Goal: Find specific page/section: Find specific page/section

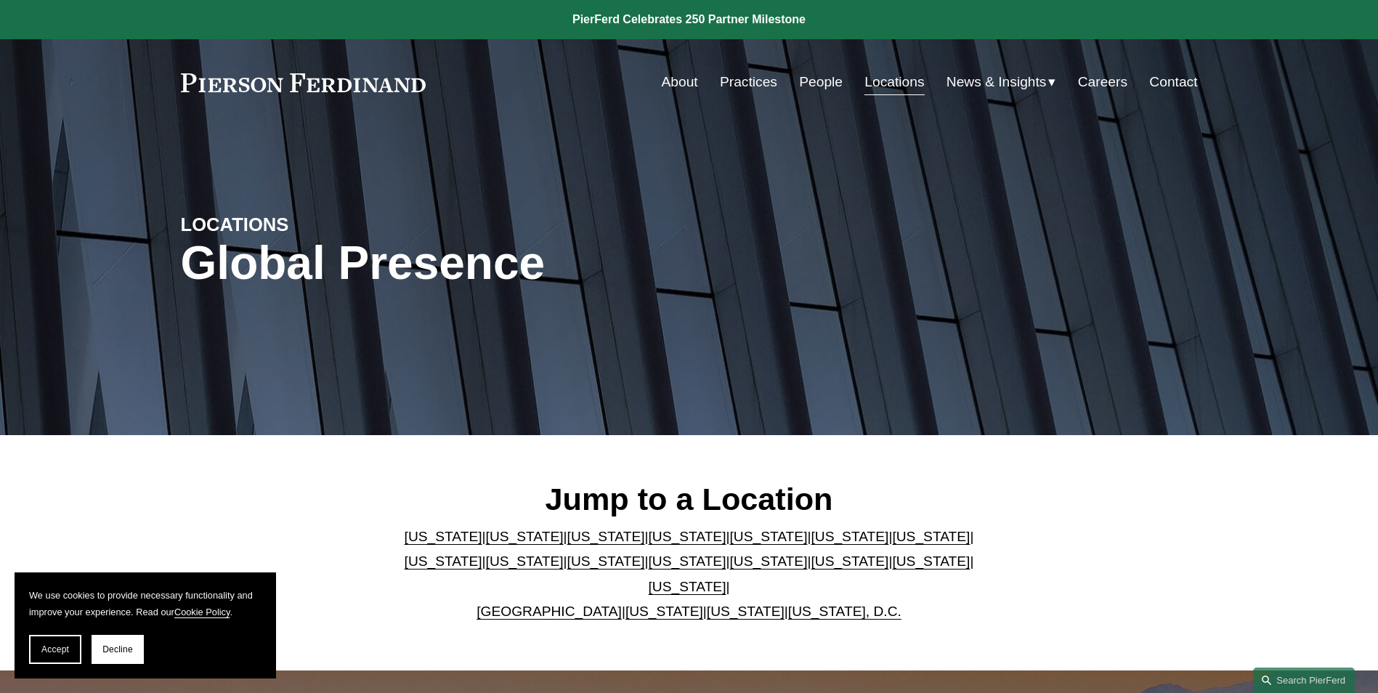
click at [716, 604] on link "[US_STATE]" at bounding box center [746, 611] width 78 height 15
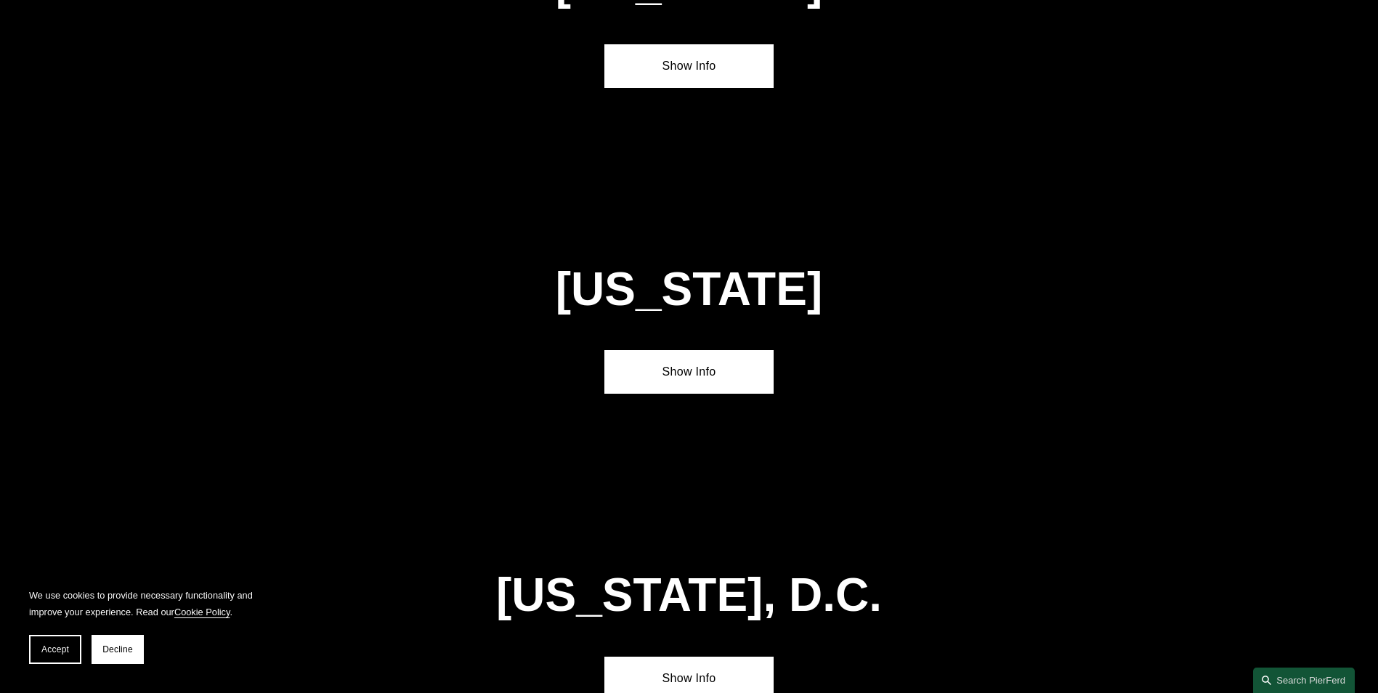
scroll to position [5866, 0]
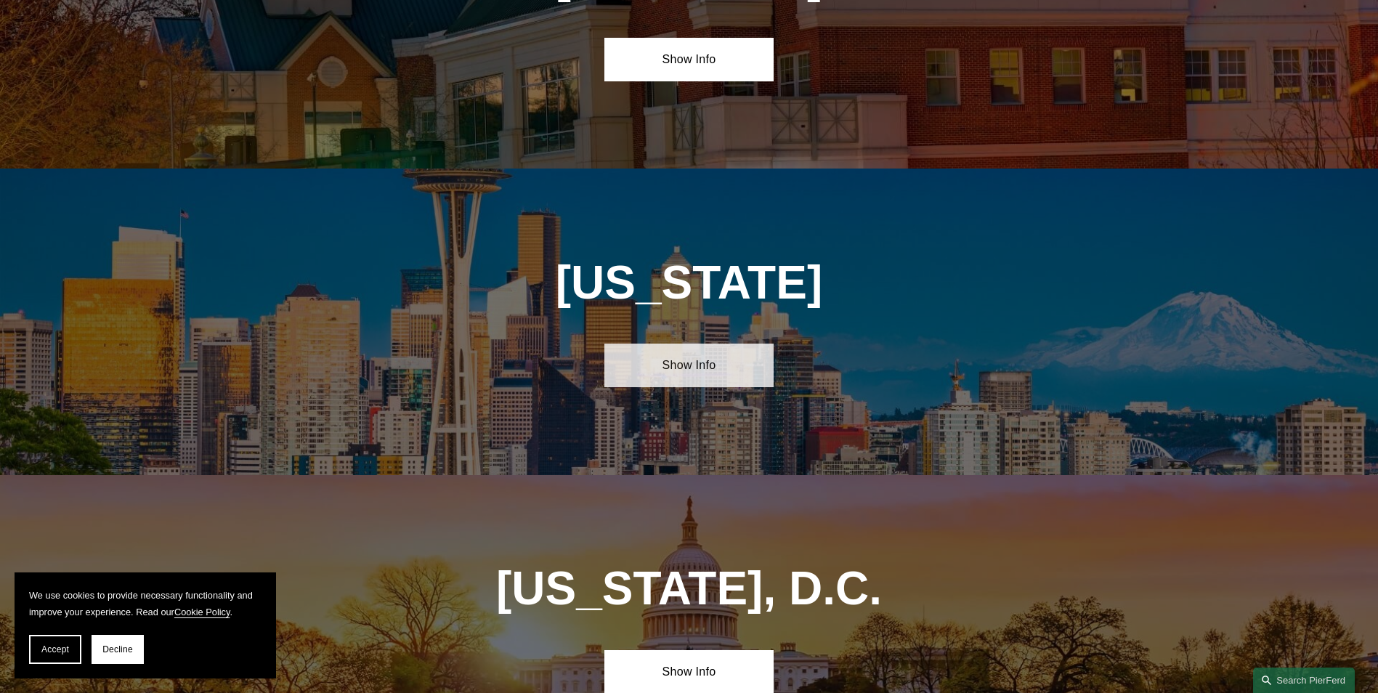
click at [709, 344] on link "Show Info" at bounding box center [688, 366] width 169 height 44
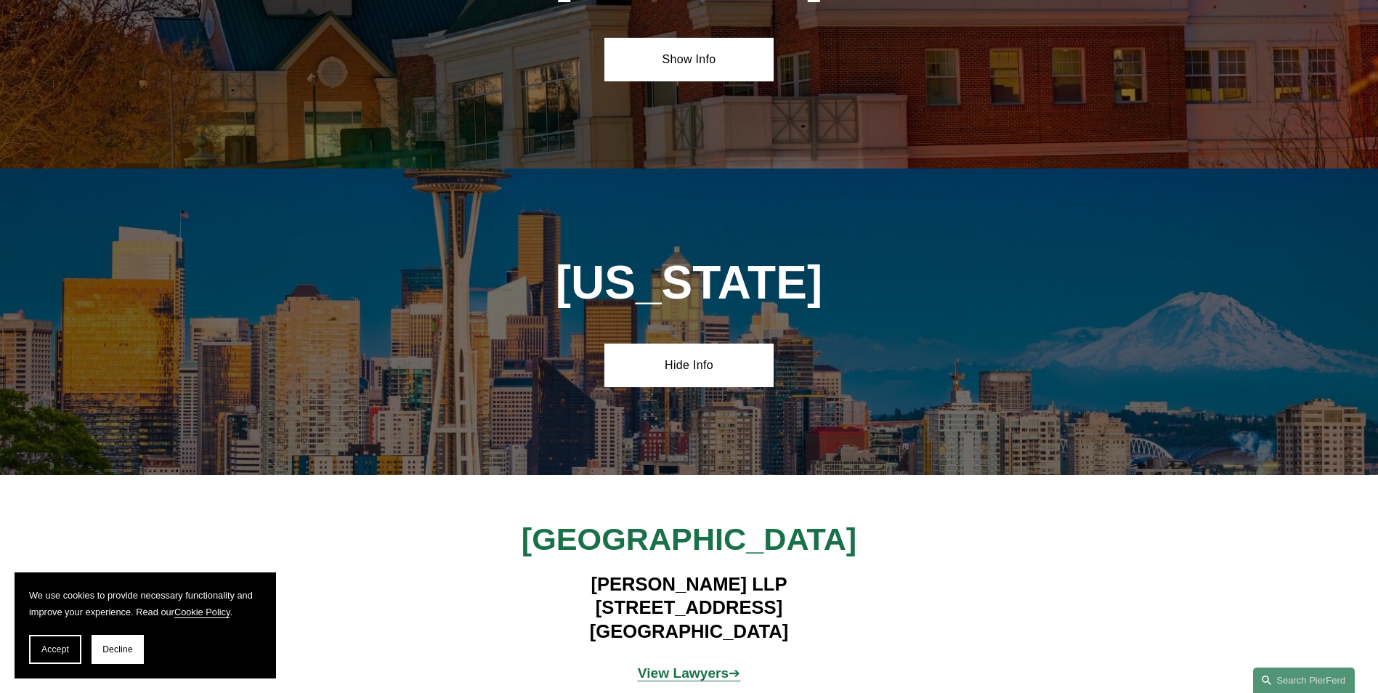
click at [710, 665] on strong "View Lawyers" at bounding box center [684, 672] width 92 height 15
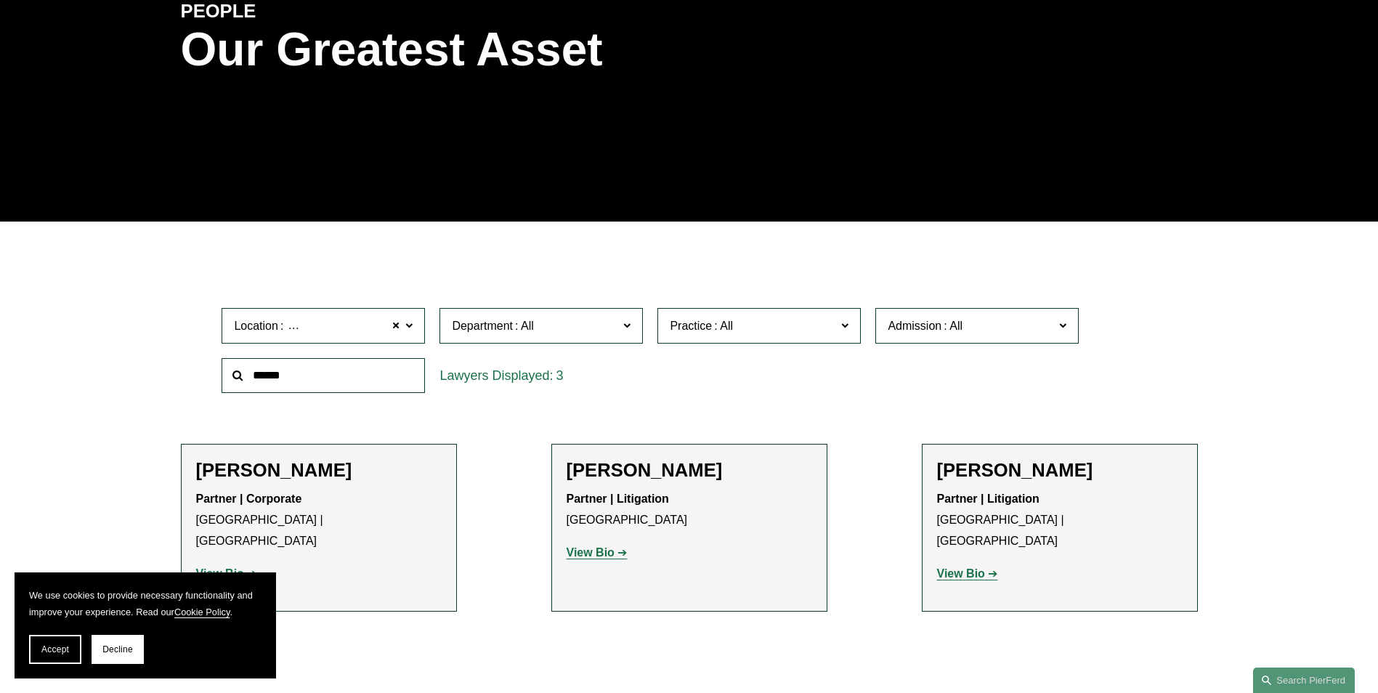
scroll to position [291, 0]
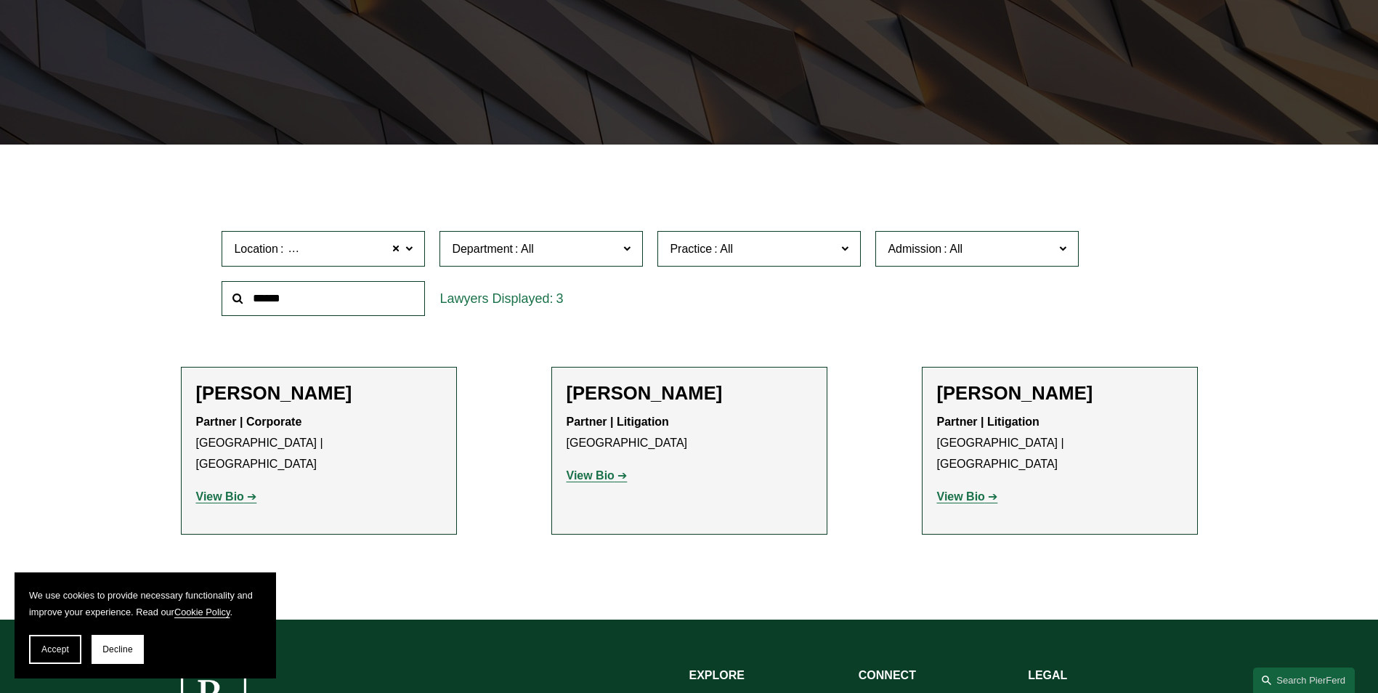
click at [600, 474] on strong "View Bio" at bounding box center [591, 475] width 48 height 12
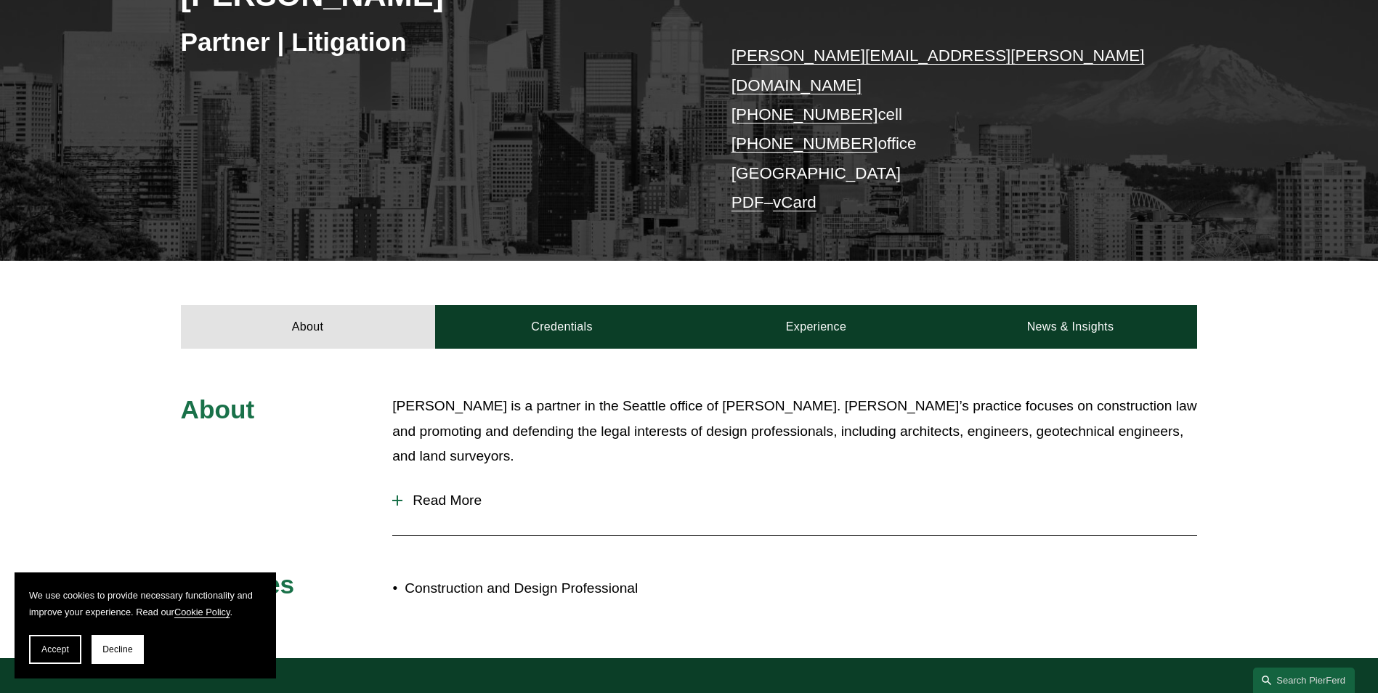
scroll to position [291, 0]
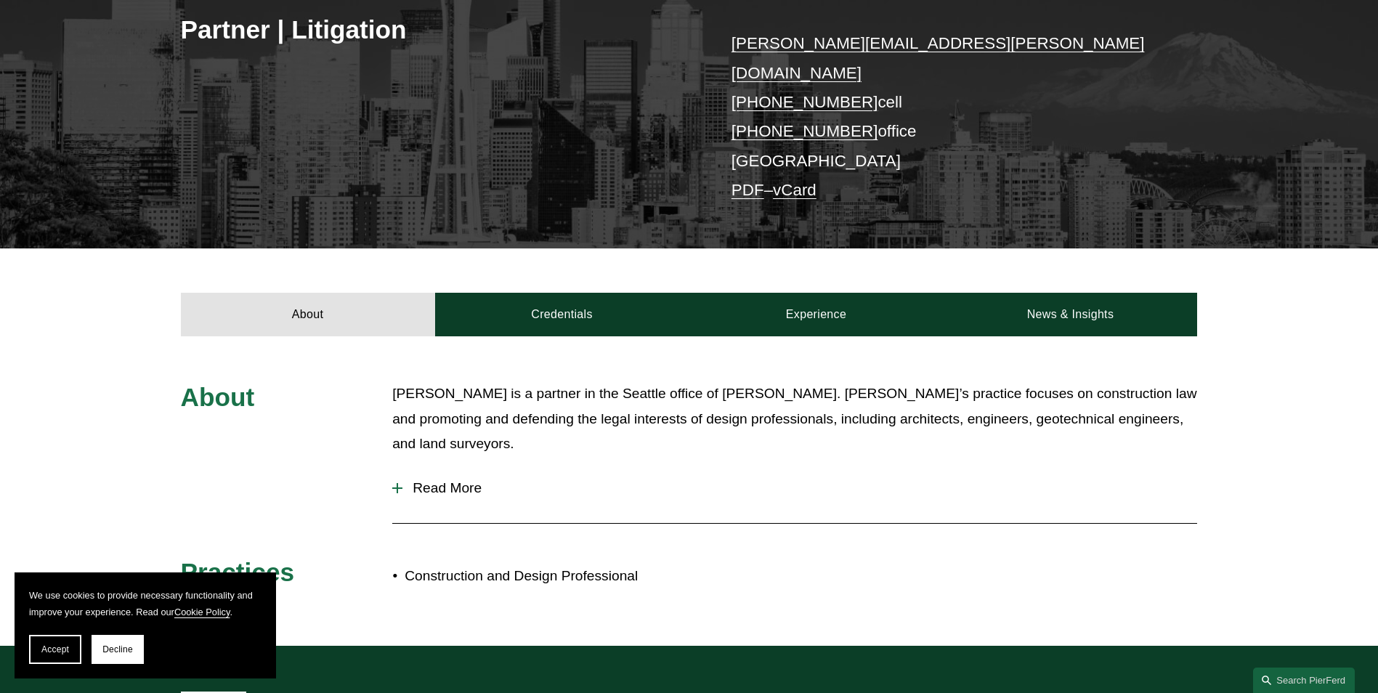
click at [447, 480] on span "Read More" at bounding box center [799, 488] width 795 height 16
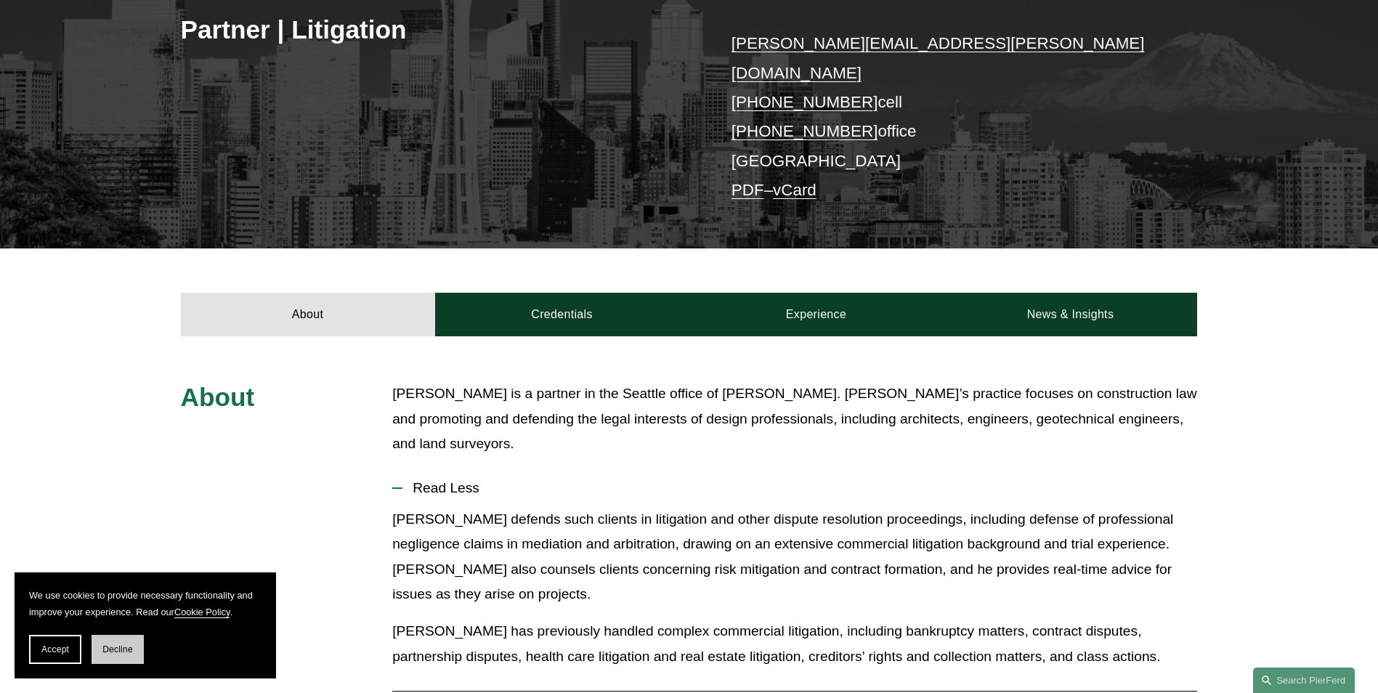
click at [117, 651] on span "Decline" at bounding box center [117, 649] width 31 height 10
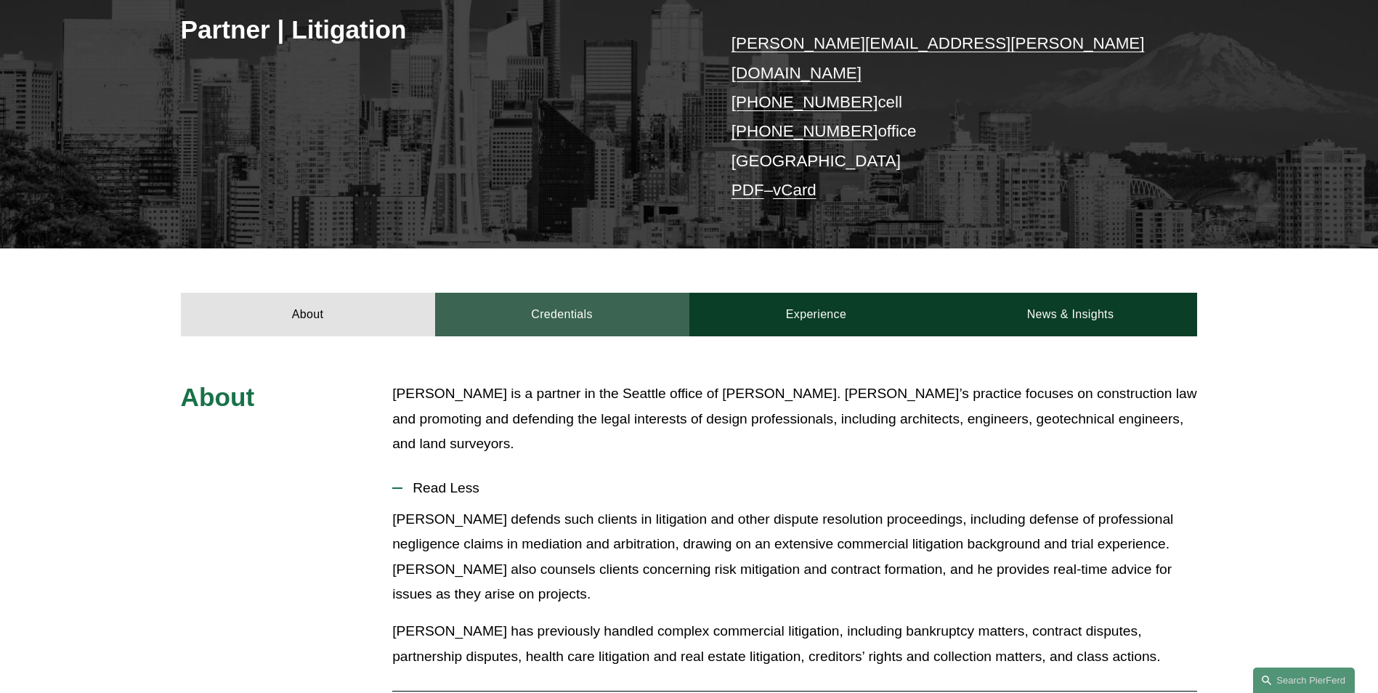
click at [567, 293] on link "Credentials" at bounding box center [562, 315] width 254 height 44
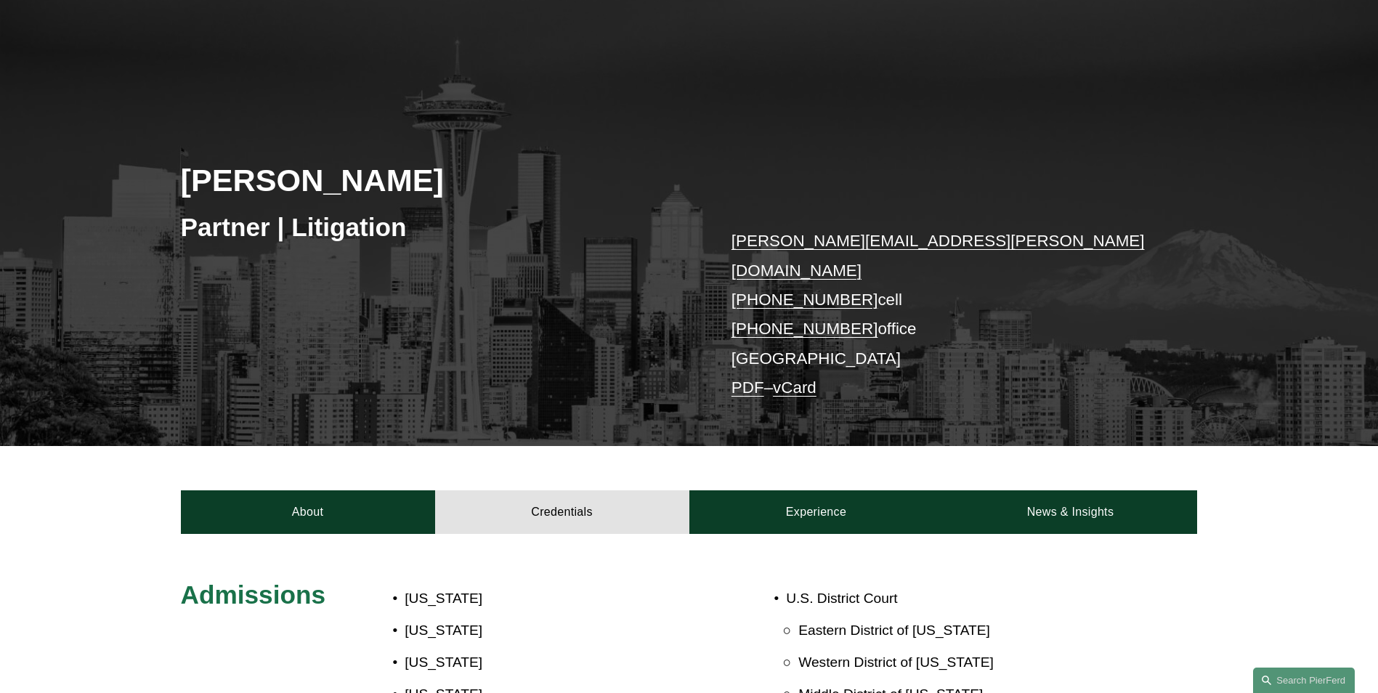
scroll to position [0, 0]
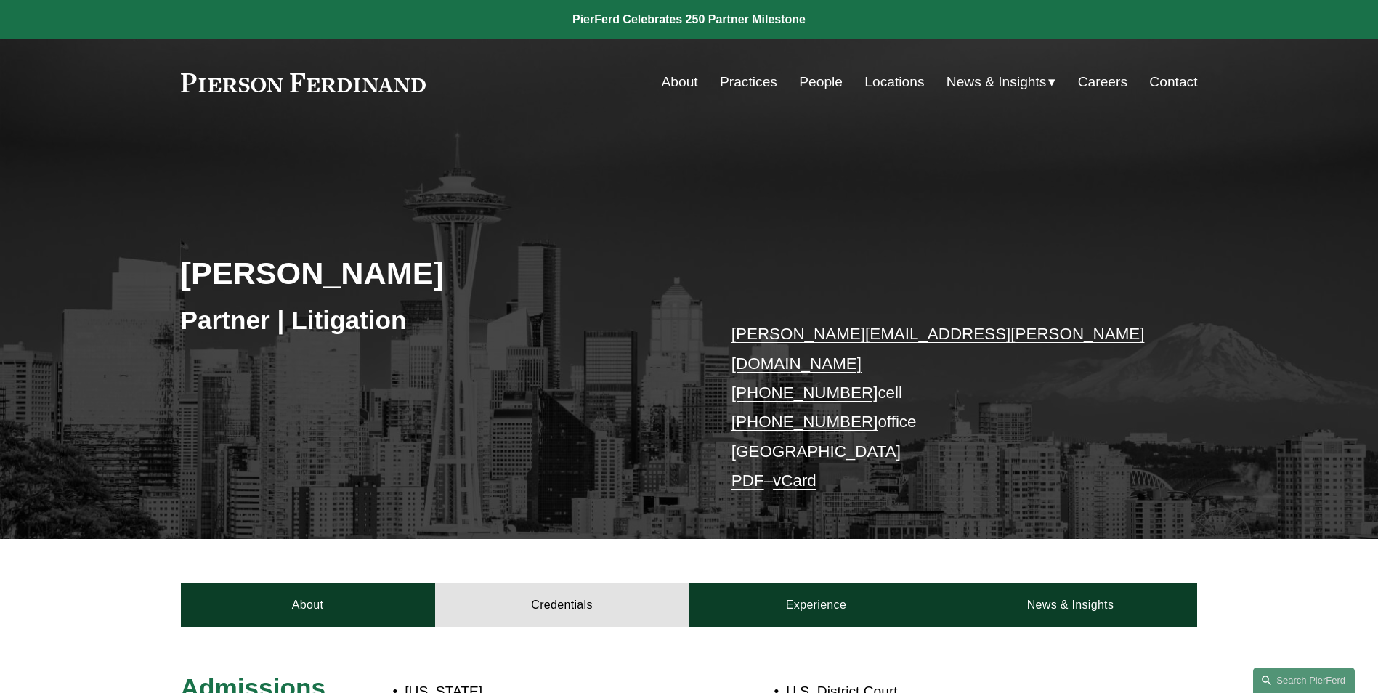
click at [673, 73] on link "About" at bounding box center [680, 82] width 36 height 28
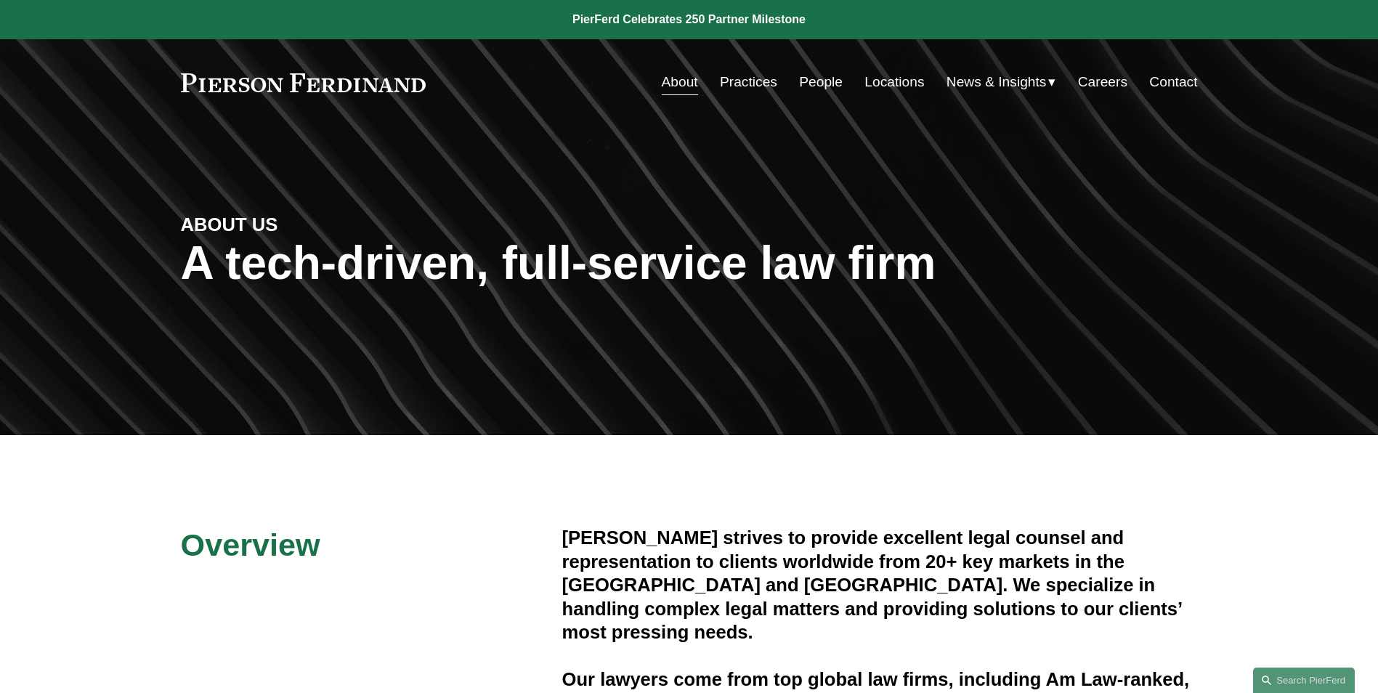
click at [885, 73] on link "Locations" at bounding box center [894, 82] width 60 height 28
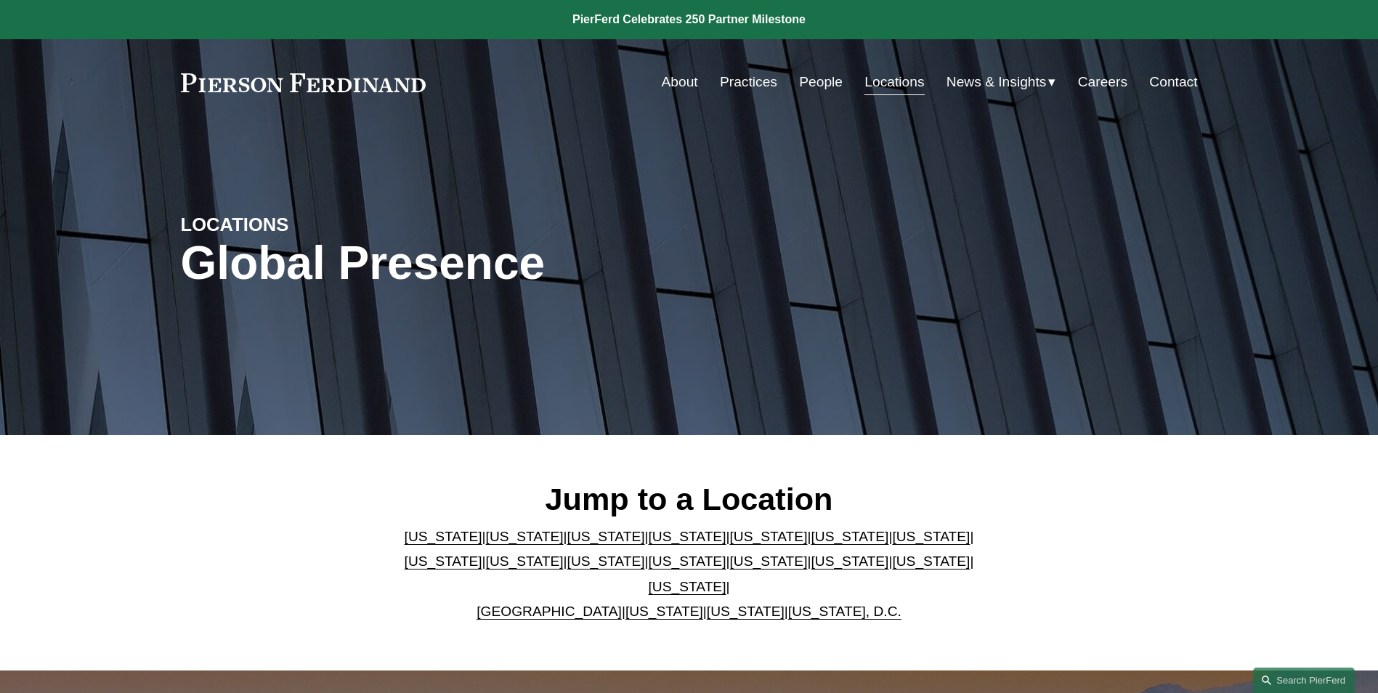
click at [673, 82] on link "About" at bounding box center [680, 82] width 36 height 28
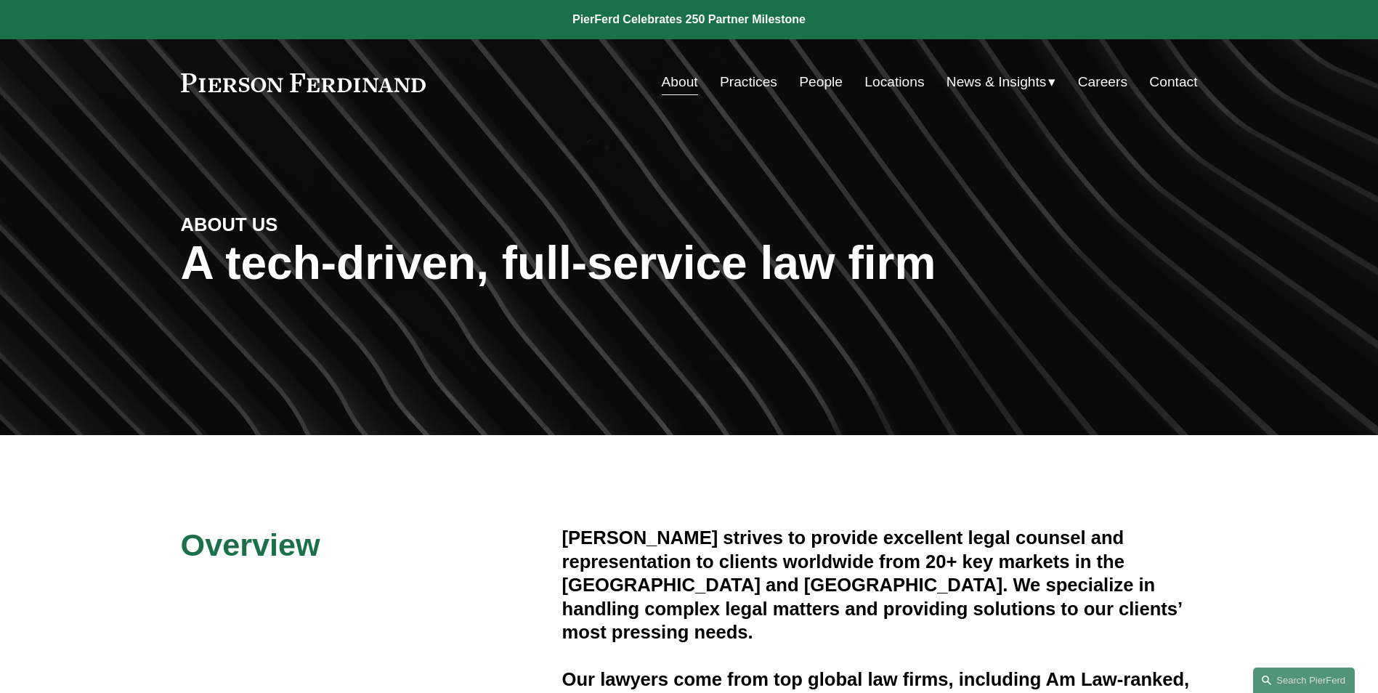
click at [736, 81] on link "Practices" at bounding box center [748, 82] width 57 height 28
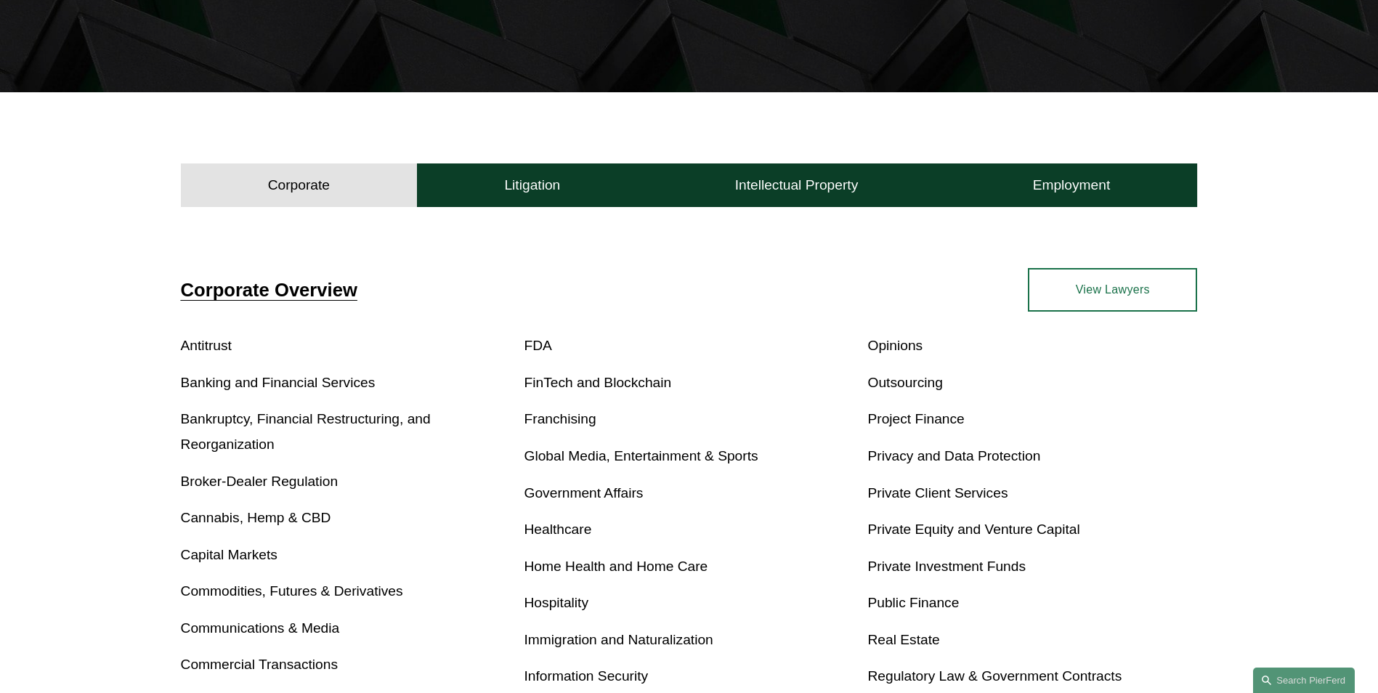
scroll to position [291, 0]
